Goal: Information Seeking & Learning: Find specific fact

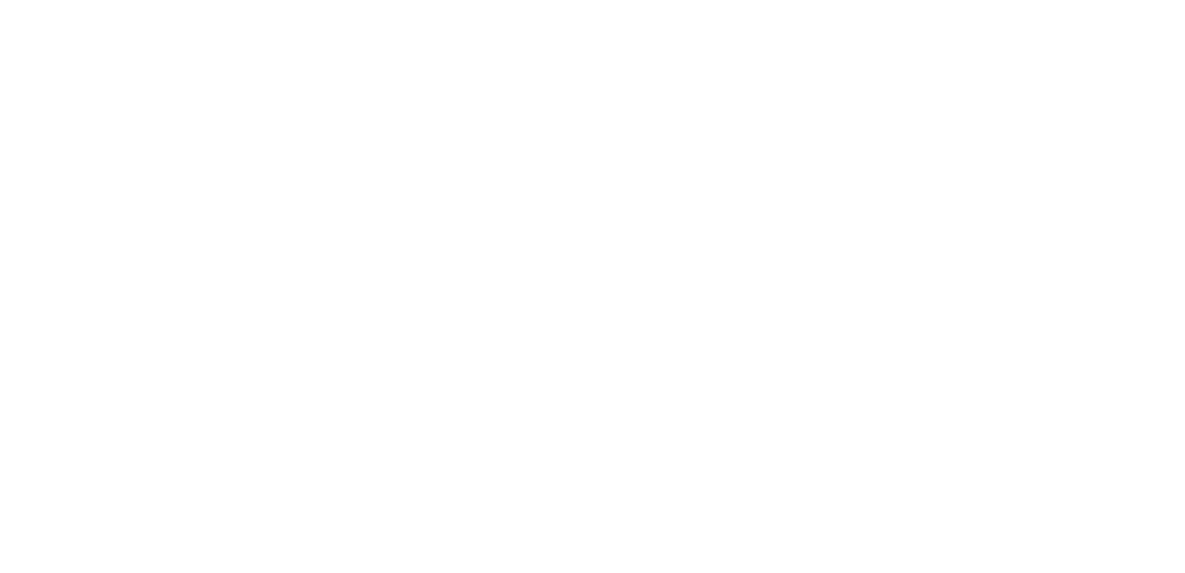
select select "FR"
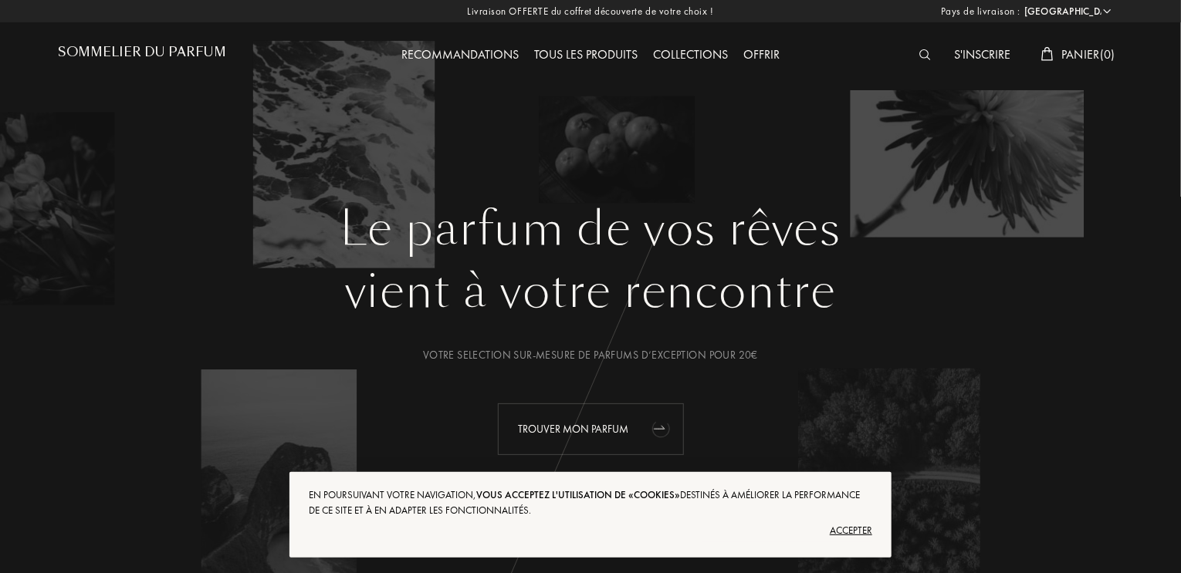
click at [594, 427] on div "Trouver mon parfum" at bounding box center [591, 430] width 186 height 52
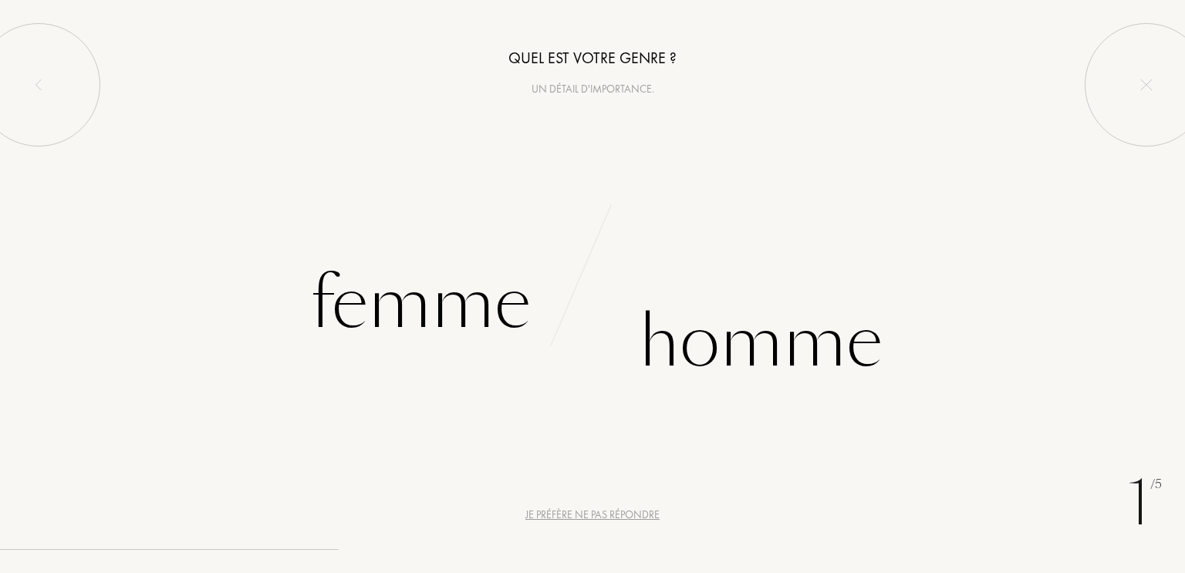
click at [619, 517] on div "Je préfère ne pas répondre" at bounding box center [593, 515] width 134 height 16
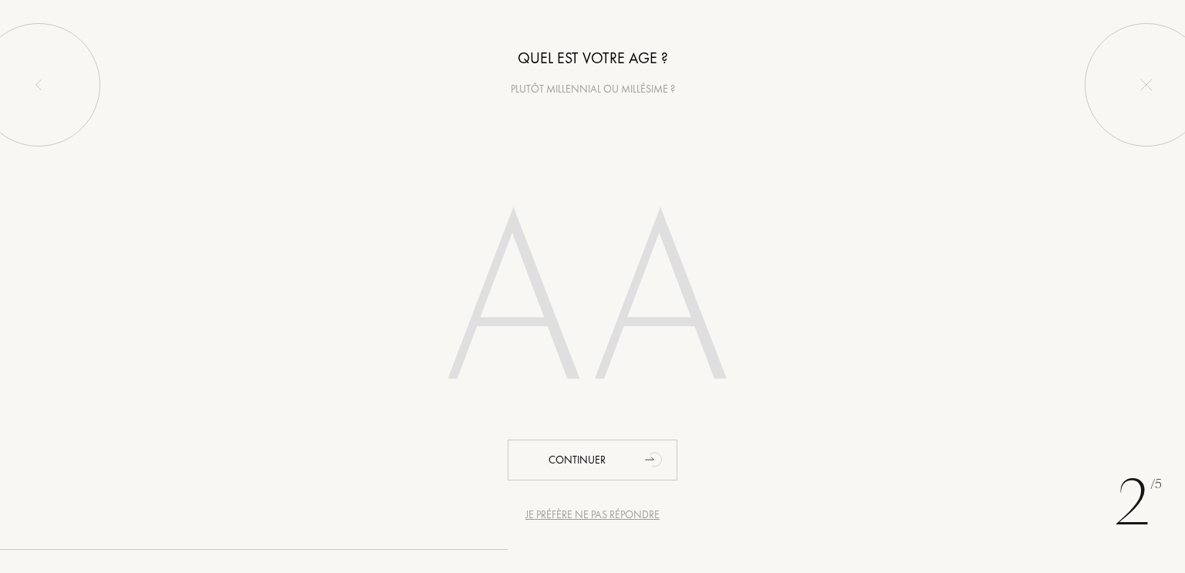
click at [619, 517] on div "Je préfère ne pas répondre" at bounding box center [593, 515] width 134 height 16
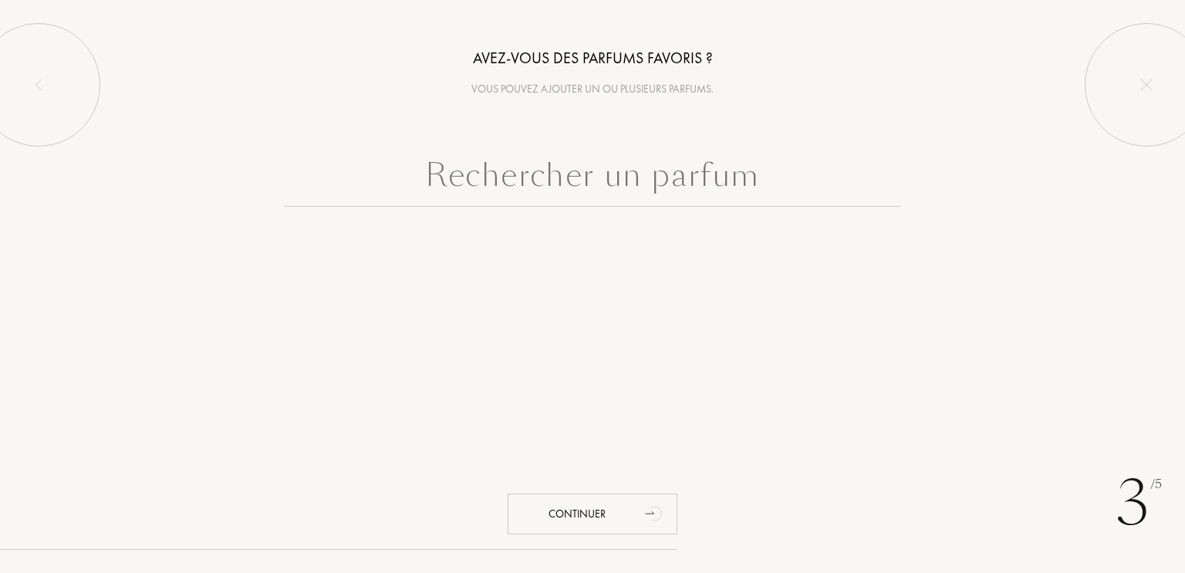
click at [619, 517] on div "Continuer" at bounding box center [593, 514] width 170 height 41
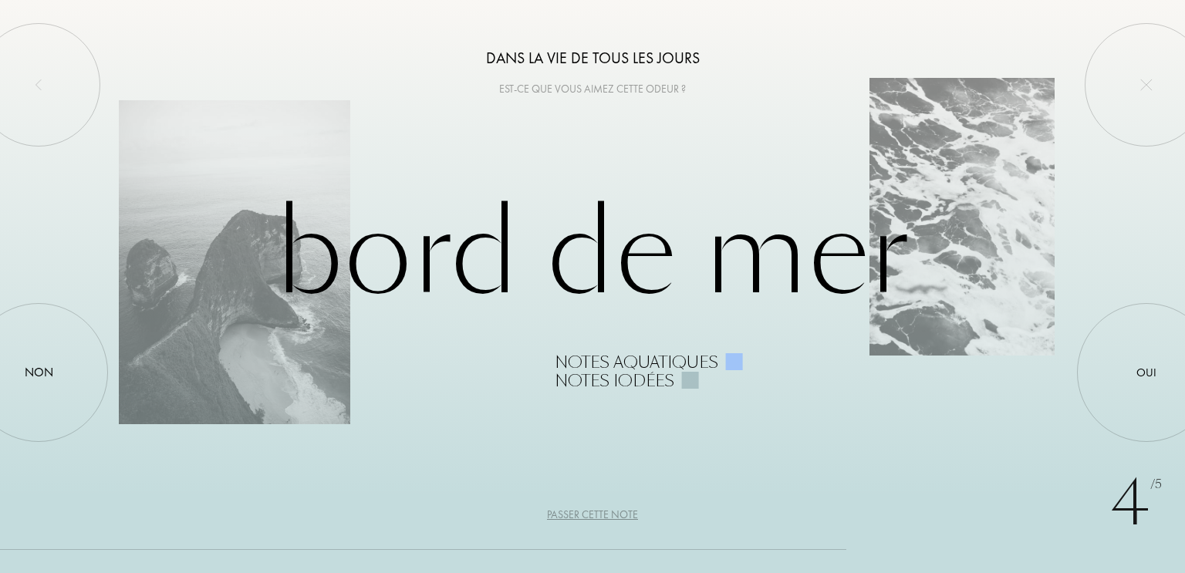
click at [631, 512] on div "Passer cette note" at bounding box center [592, 515] width 91 height 16
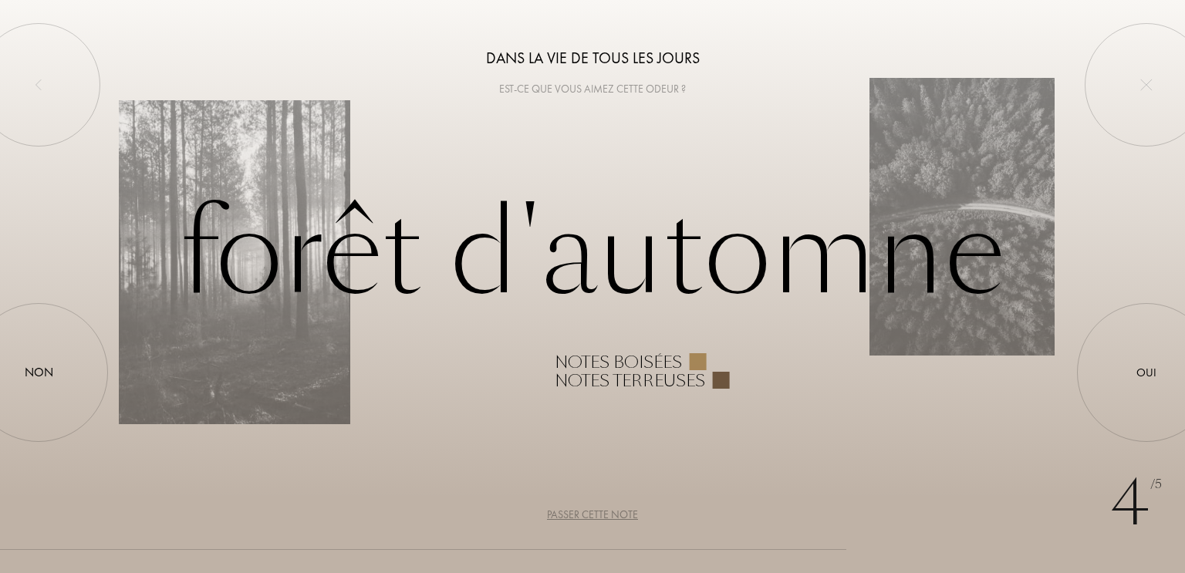
click at [631, 512] on div "Passer cette note" at bounding box center [592, 515] width 91 height 16
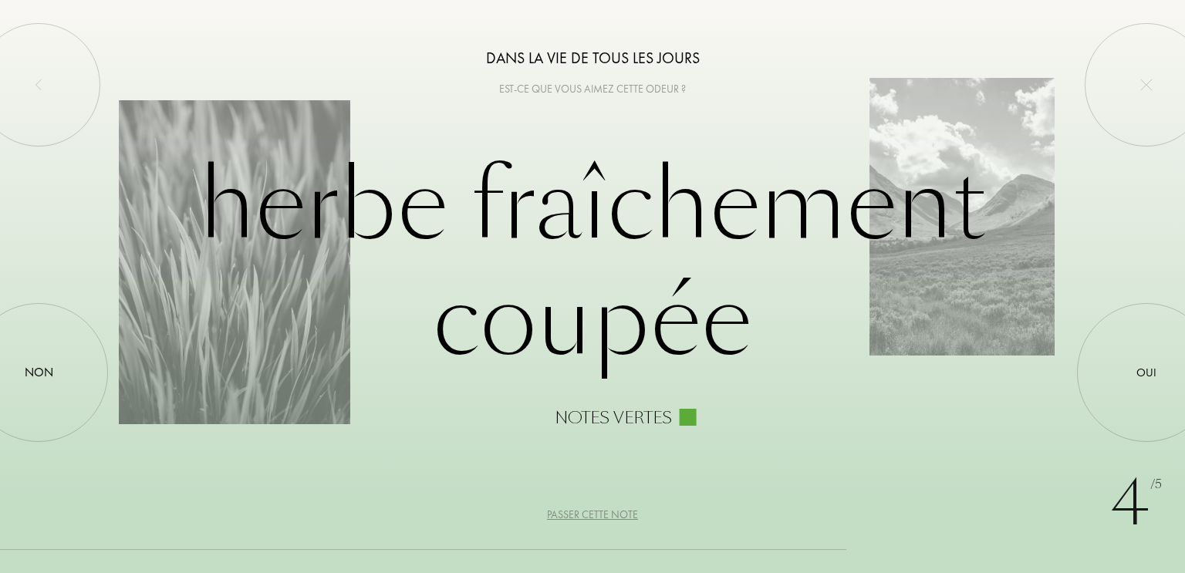
click at [631, 512] on div "Passer cette note" at bounding box center [592, 515] width 91 height 16
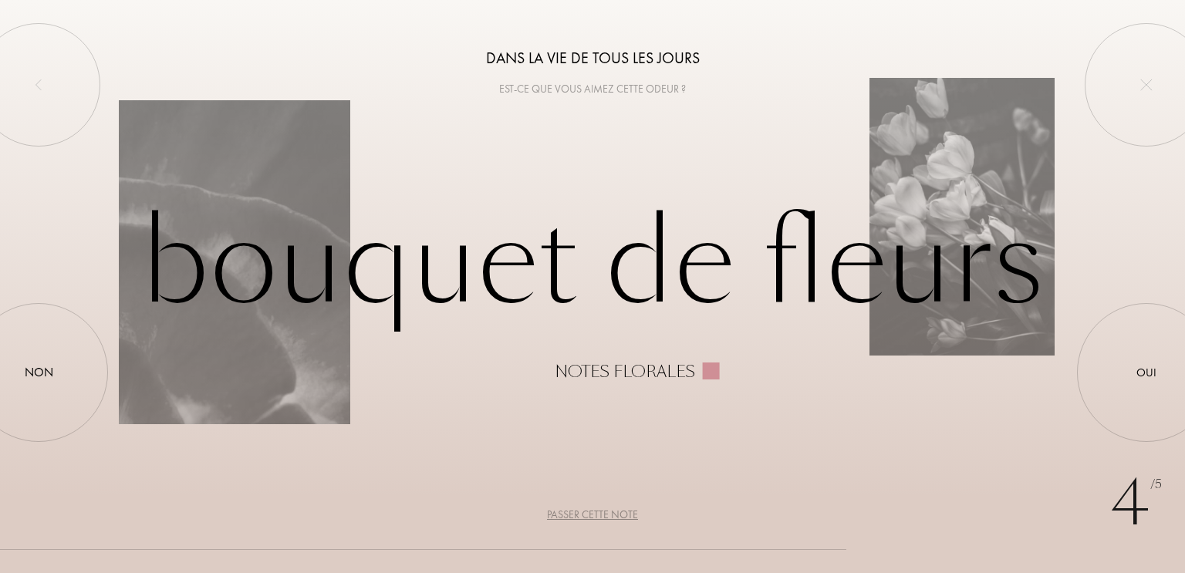
click at [631, 512] on div "Passer cette note" at bounding box center [592, 515] width 91 height 16
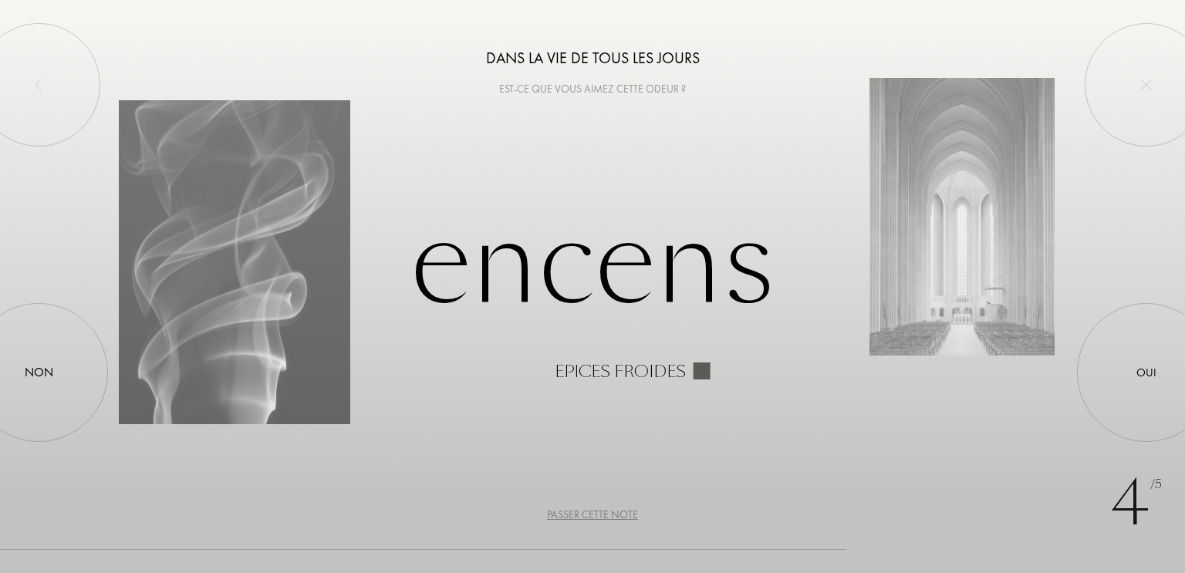
click at [631, 512] on div "Passer cette note" at bounding box center [592, 515] width 91 height 16
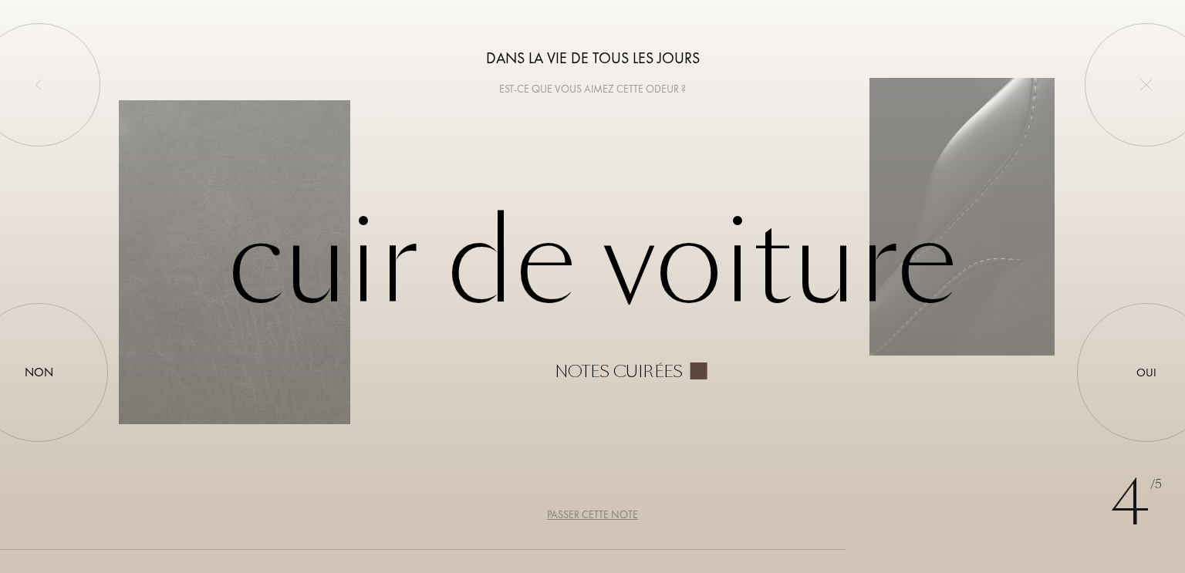
click at [631, 512] on div "Passer cette note" at bounding box center [592, 515] width 91 height 16
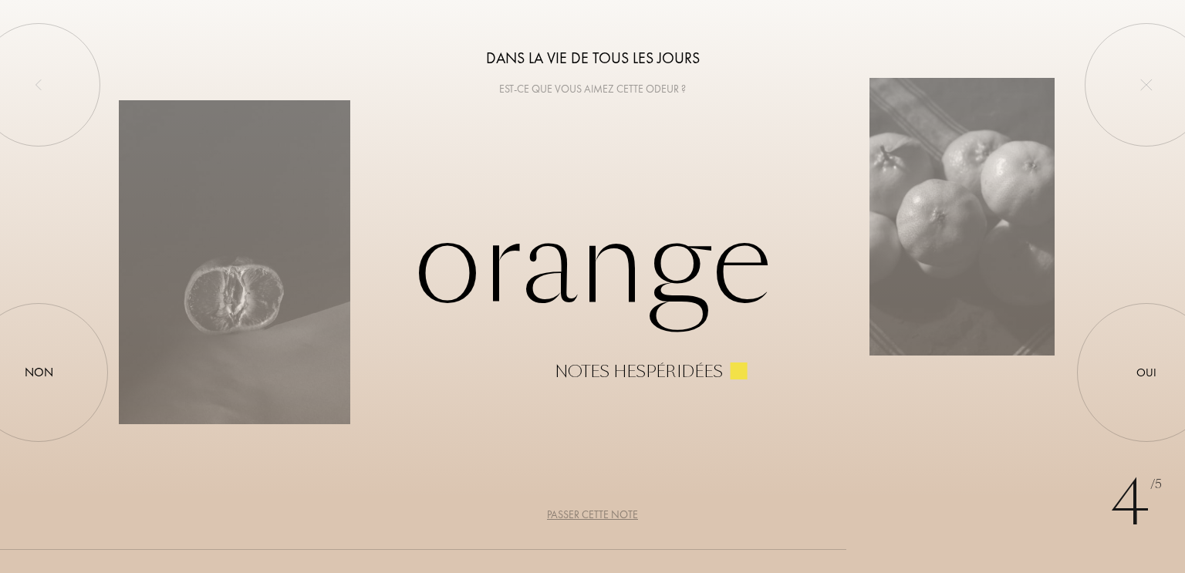
click at [631, 512] on div "Passer cette note" at bounding box center [592, 515] width 91 height 16
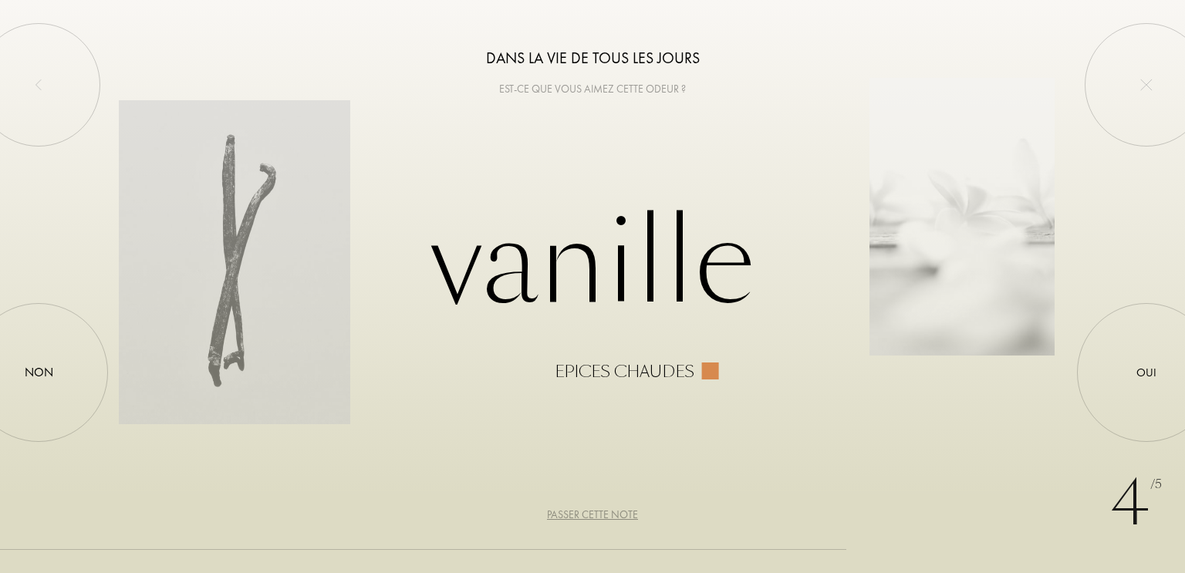
click at [631, 512] on div "Passer cette note" at bounding box center [592, 515] width 91 height 16
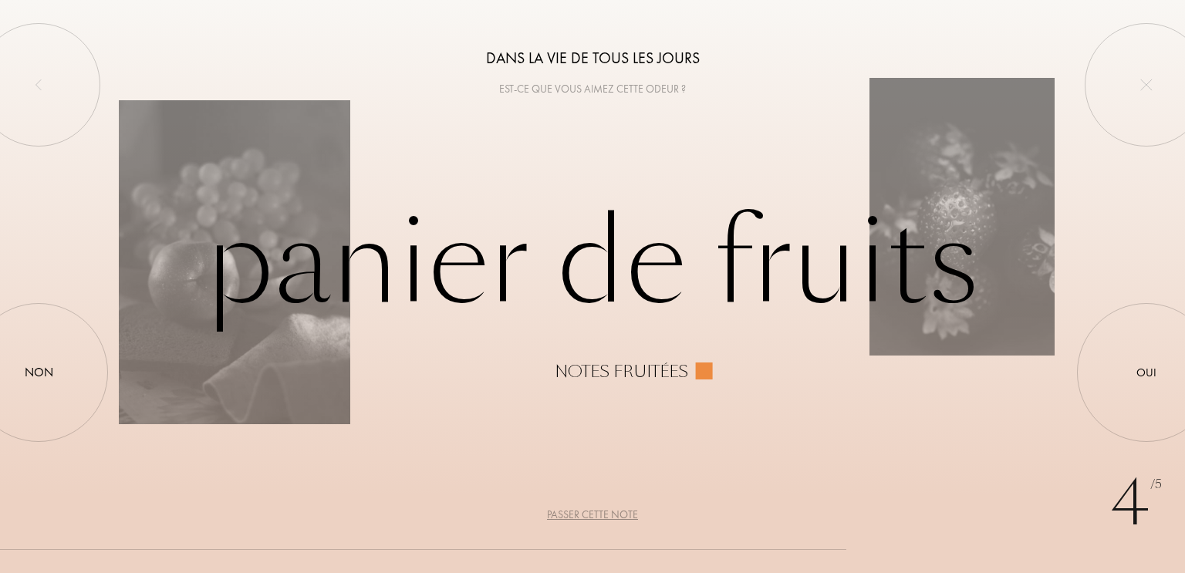
click at [631, 512] on div "Passer cette note" at bounding box center [592, 515] width 91 height 16
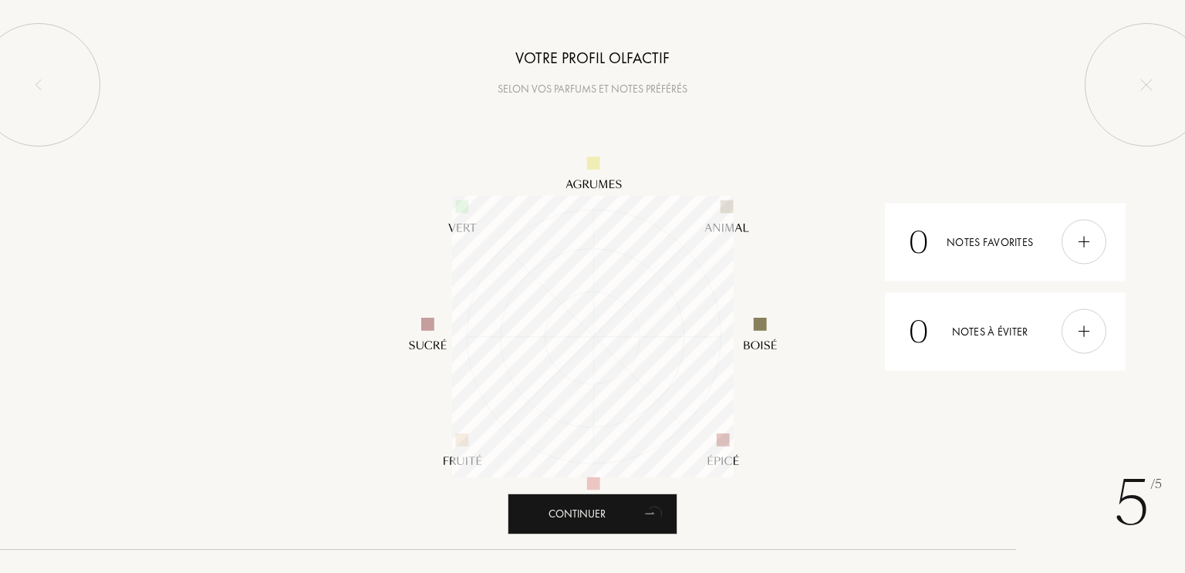
scroll to position [282, 282]
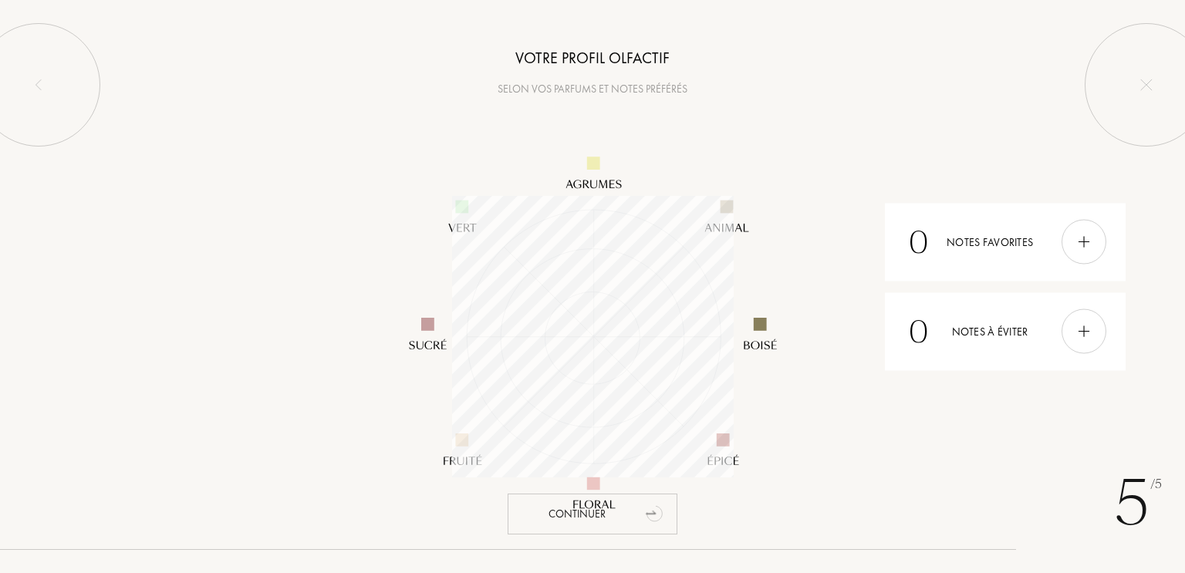
click at [608, 516] on div "Continuer" at bounding box center [593, 514] width 170 height 41
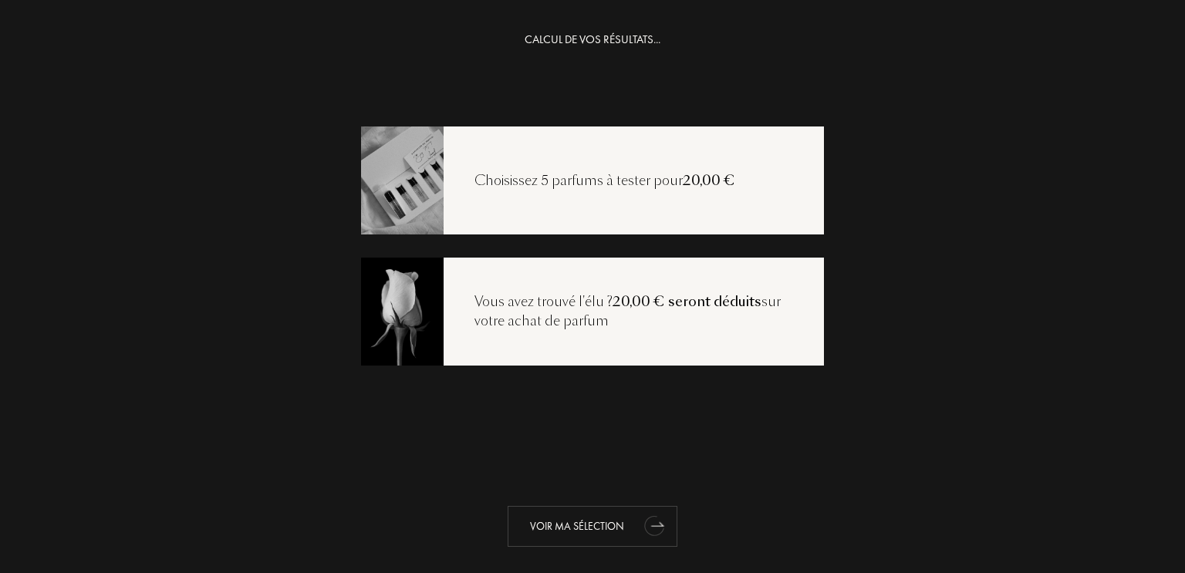
click at [596, 531] on div "Voir ma sélection" at bounding box center [593, 526] width 170 height 41
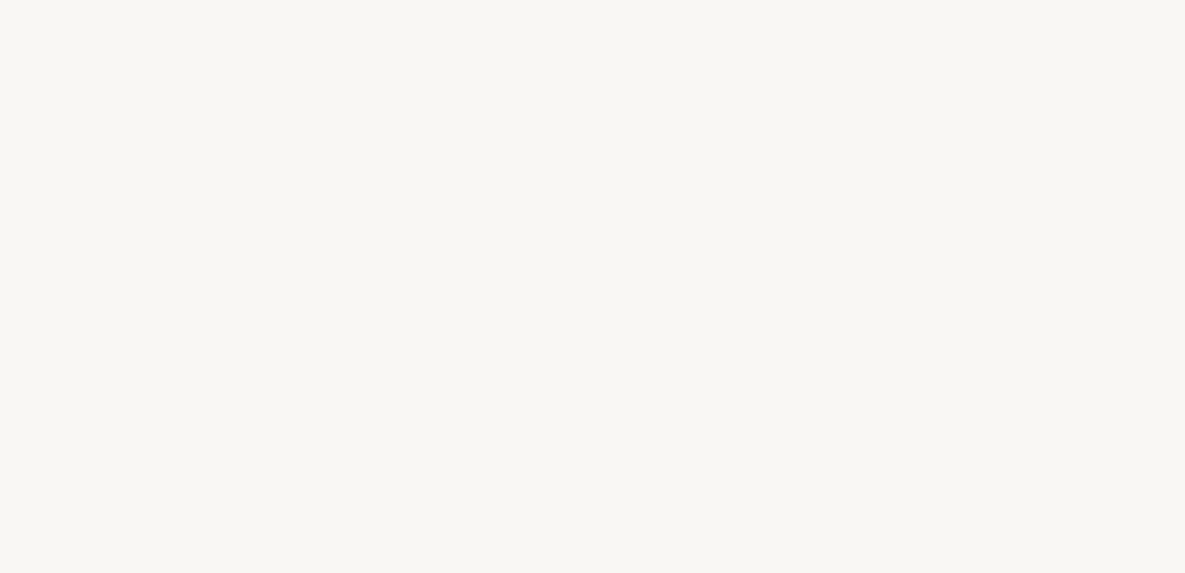
select select "FR"
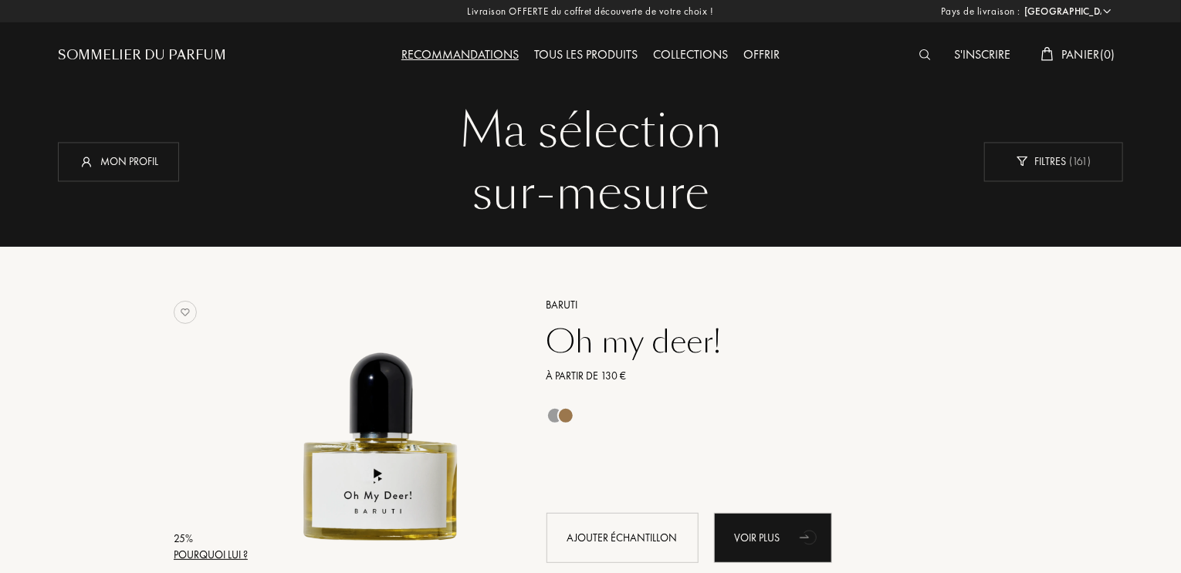
click at [555, 58] on div "Tous les produits" at bounding box center [585, 56] width 119 height 20
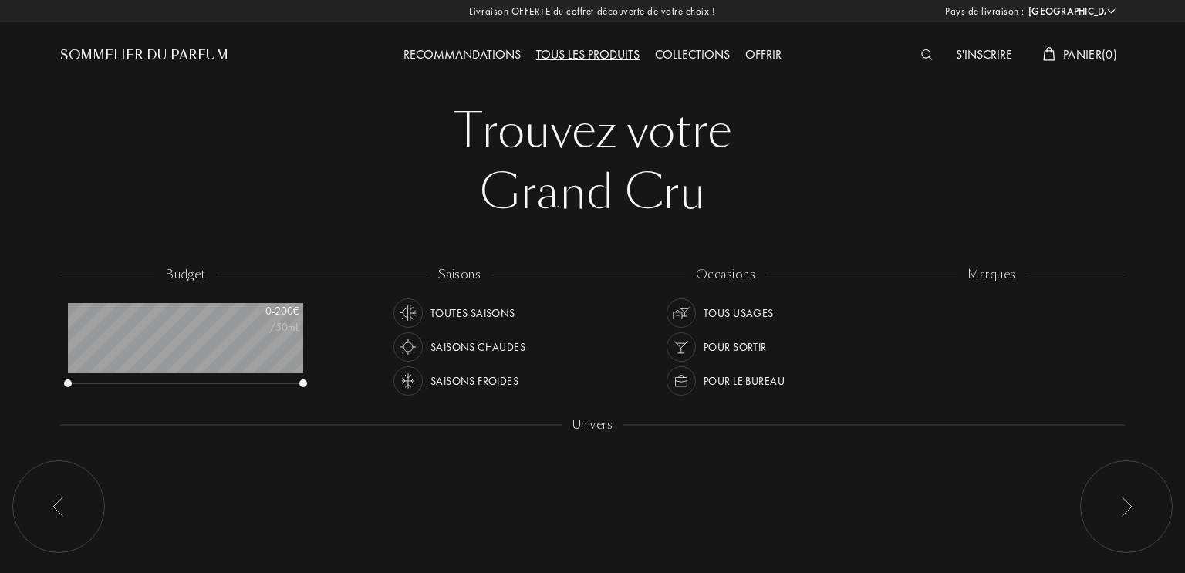
select select "FR"
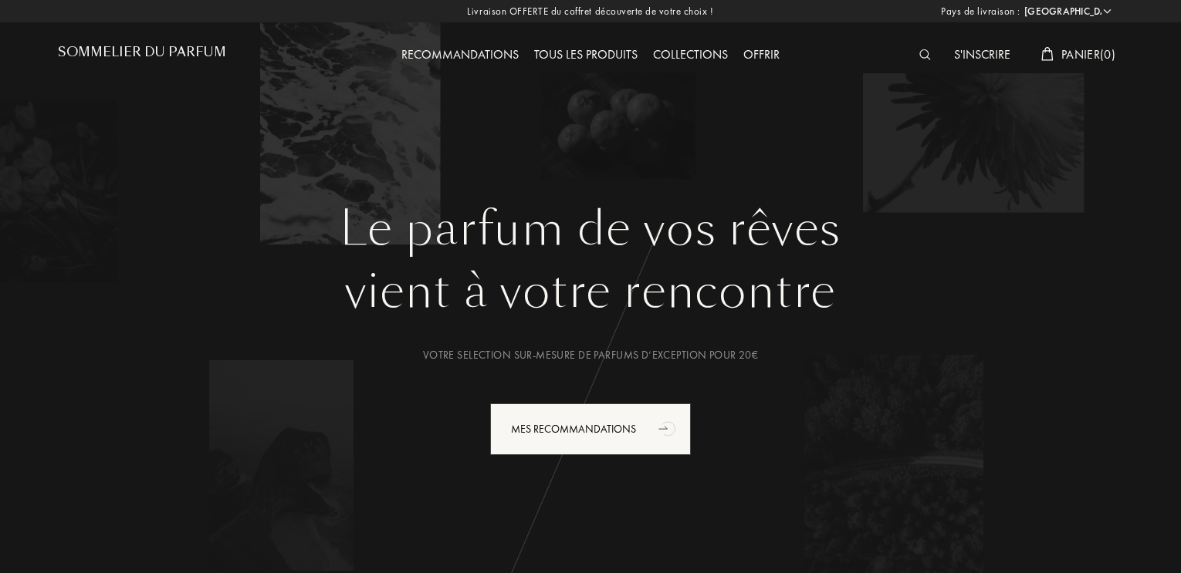
select select "FR"
click at [925, 53] on img at bounding box center [925, 54] width 12 height 11
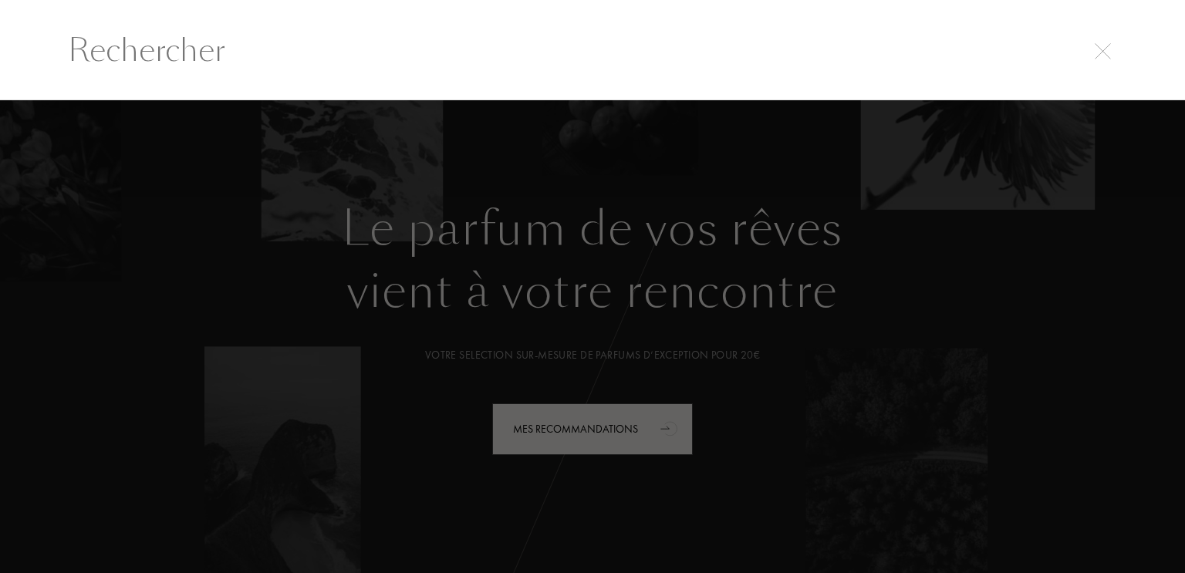
click at [555, 64] on input "text" at bounding box center [592, 50] width 1111 height 46
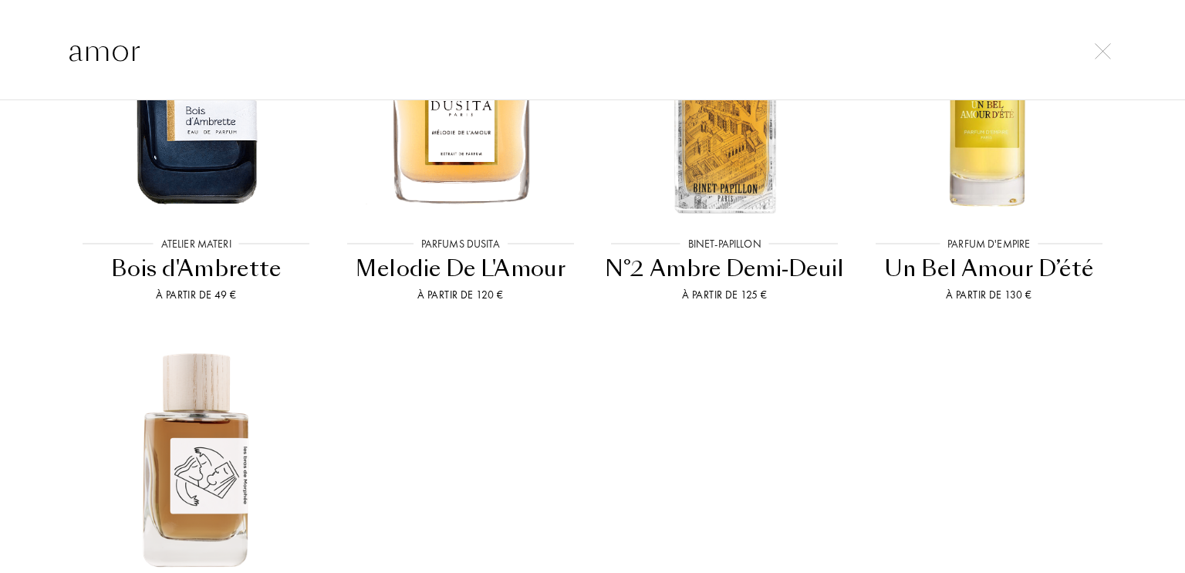
scroll to position [737, 0]
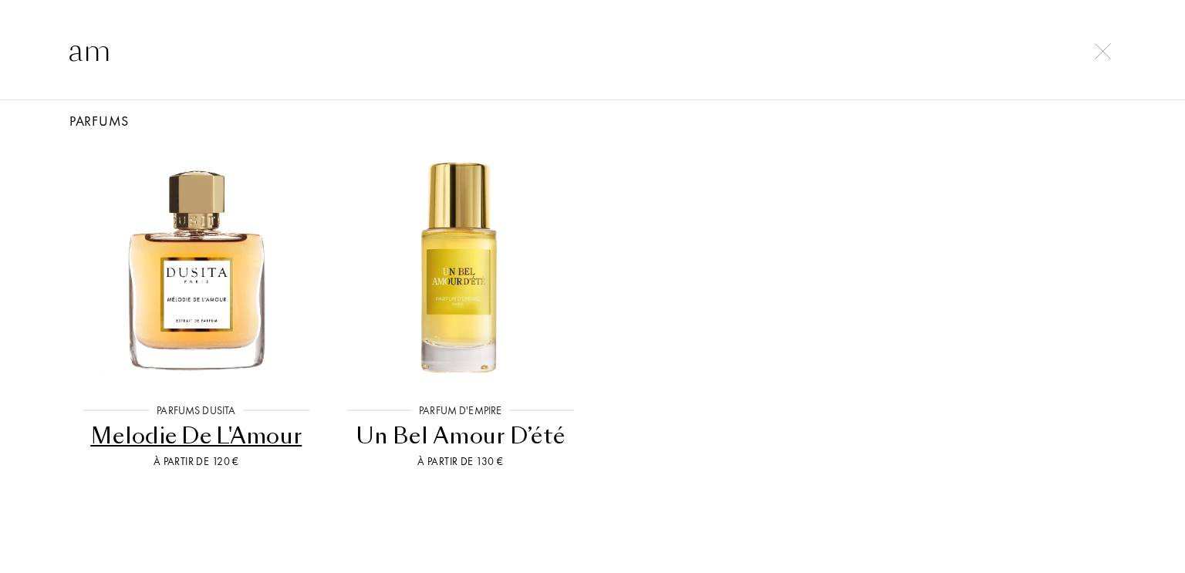
type input "a"
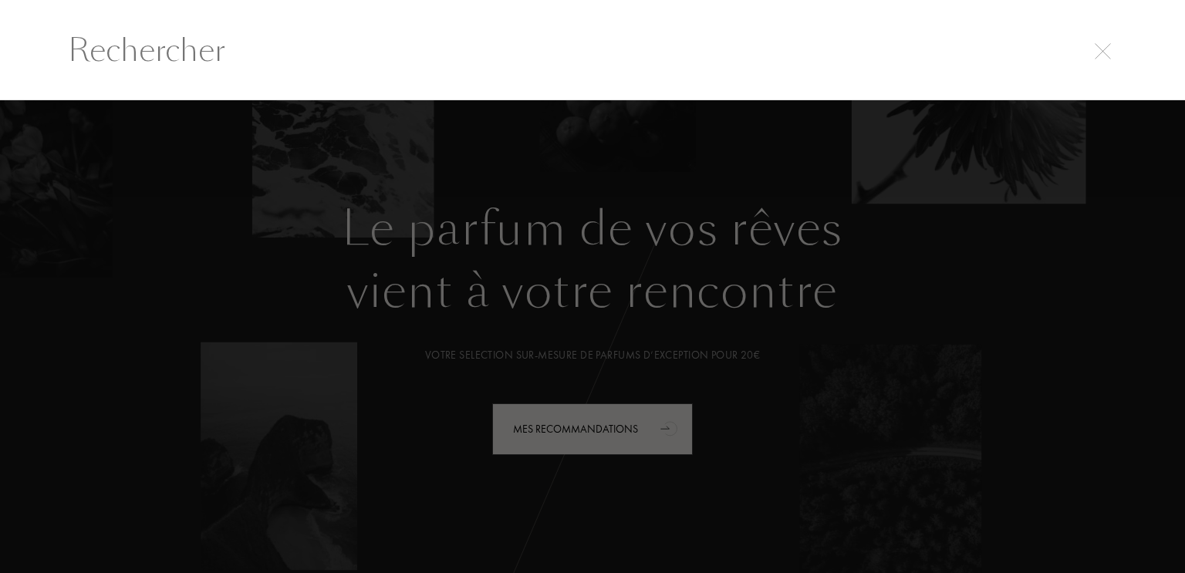
scroll to position [0, 0]
paste input "Amor Amor In A Flash"
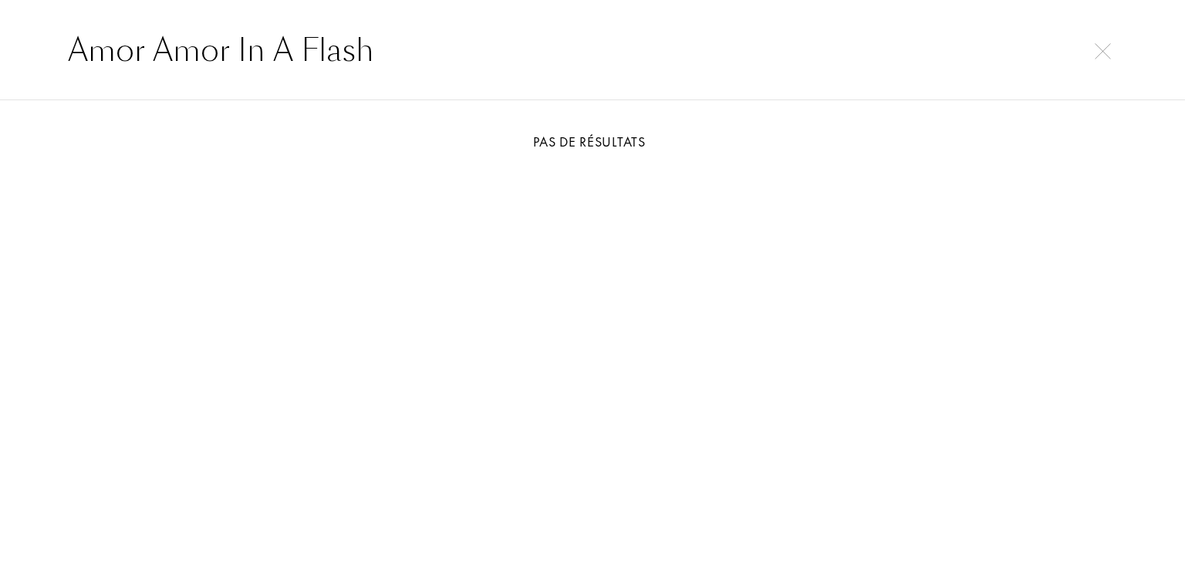
type input "Amor Amor In A Flash"
